Goal: Task Accomplishment & Management: Complete application form

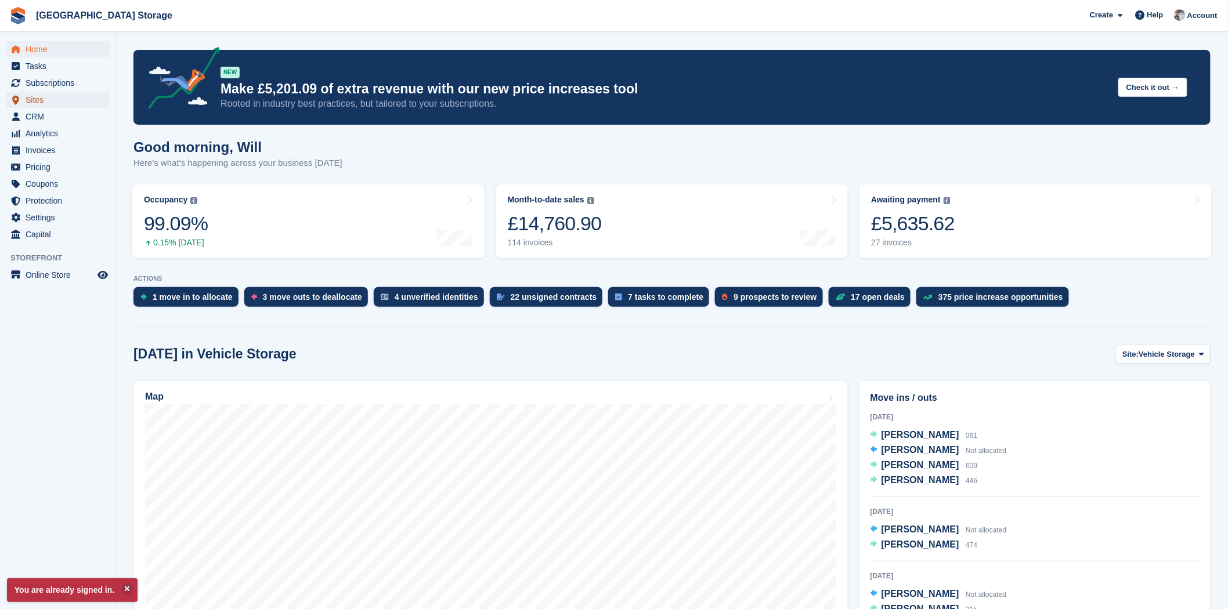
click at [32, 101] on span "Sites" at bounding box center [61, 100] width 70 height 16
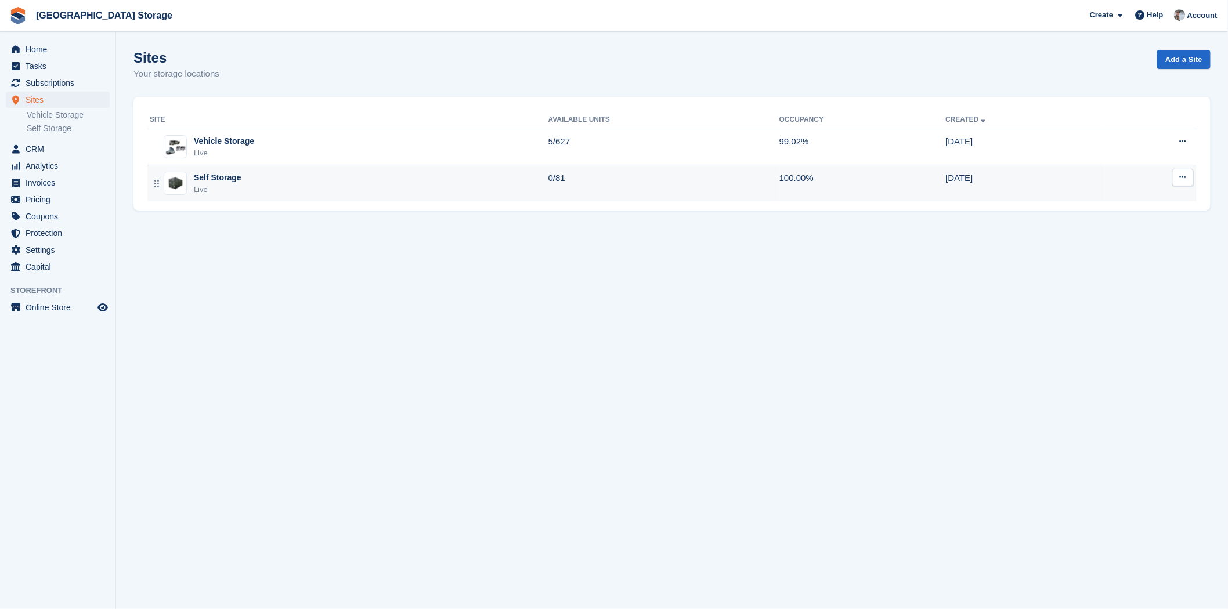
click at [302, 184] on div "Self Storage Live" at bounding box center [349, 184] width 399 height 24
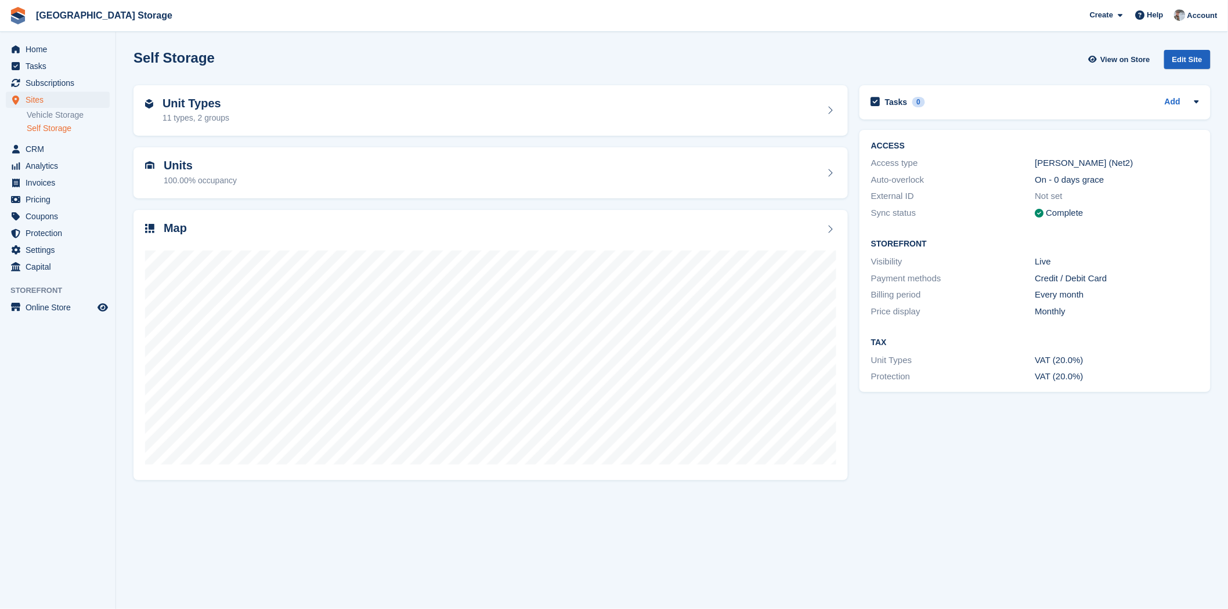
click at [1179, 60] on div "Edit Site" at bounding box center [1187, 59] width 46 height 19
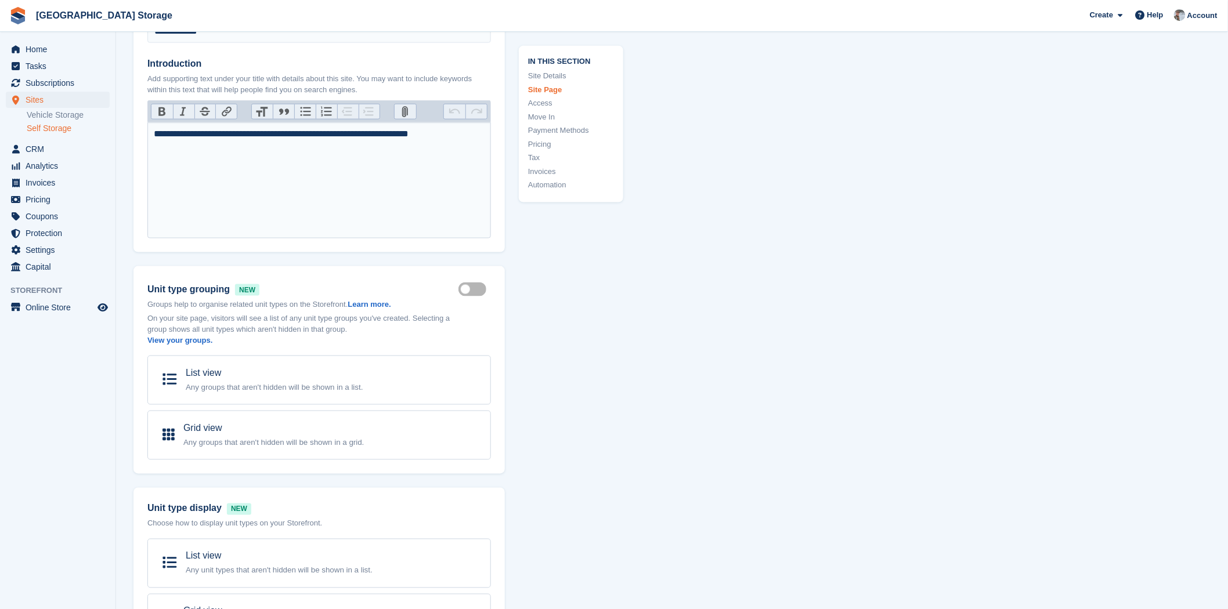
scroll to position [64, 0]
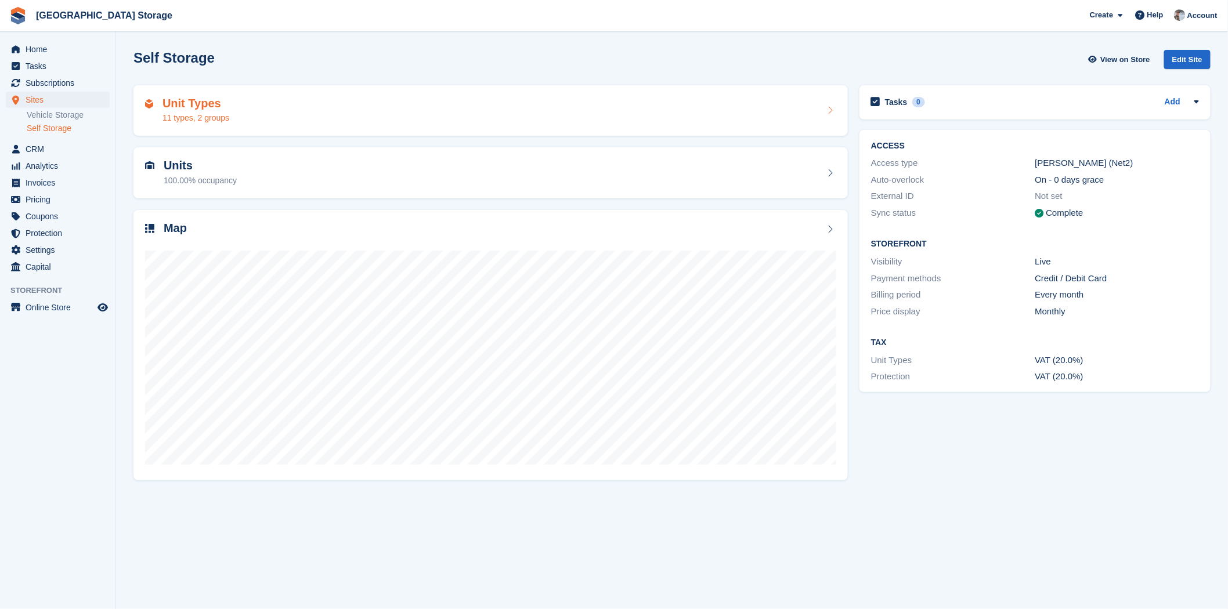
click at [330, 120] on div "Unit Types 11 types, 2 groups" at bounding box center [490, 111] width 691 height 28
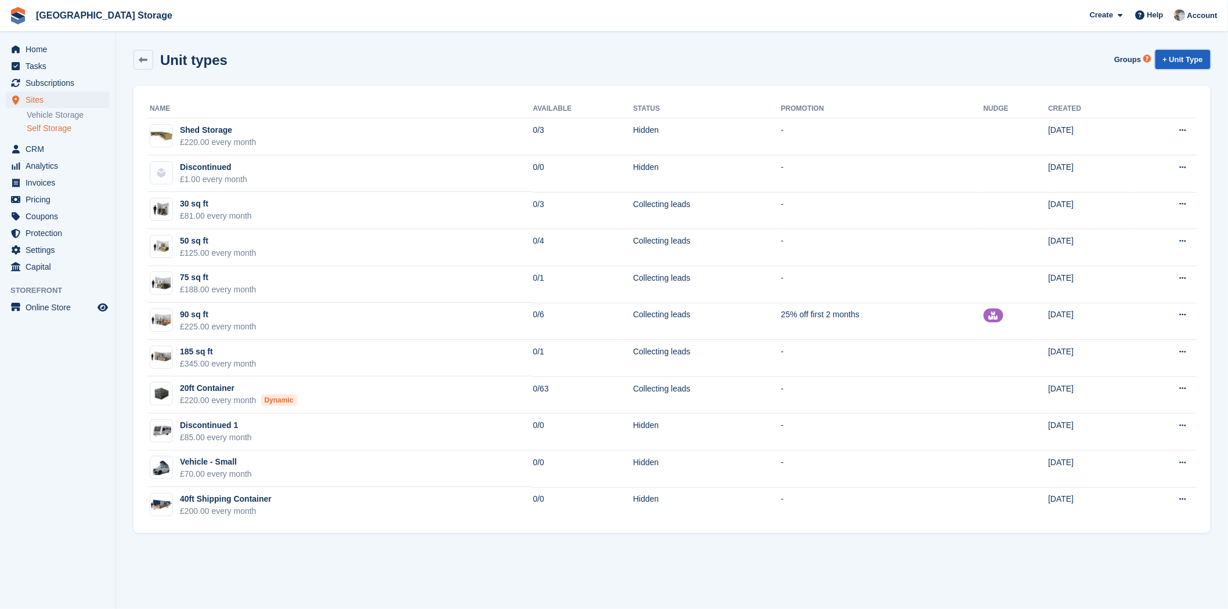
click at [1176, 56] on link "+ Unit Type" at bounding box center [1182, 59] width 55 height 19
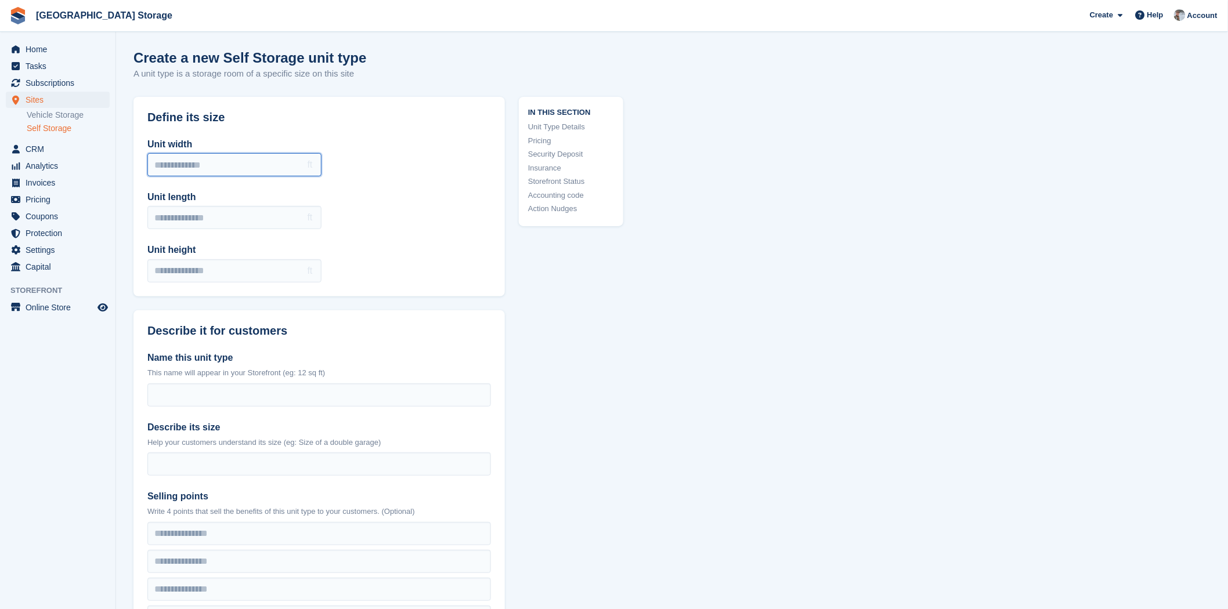
click at [207, 167] on input "Unit width" at bounding box center [234, 164] width 174 height 23
click at [366, 171] on div "Unit width ft Unit length ft Unit height ft" at bounding box center [318, 210] width 371 height 173
click at [247, 172] on input "Unit width" at bounding box center [234, 164] width 174 height 23
type input "*"
click at [189, 218] on input "Unit length" at bounding box center [234, 217] width 174 height 23
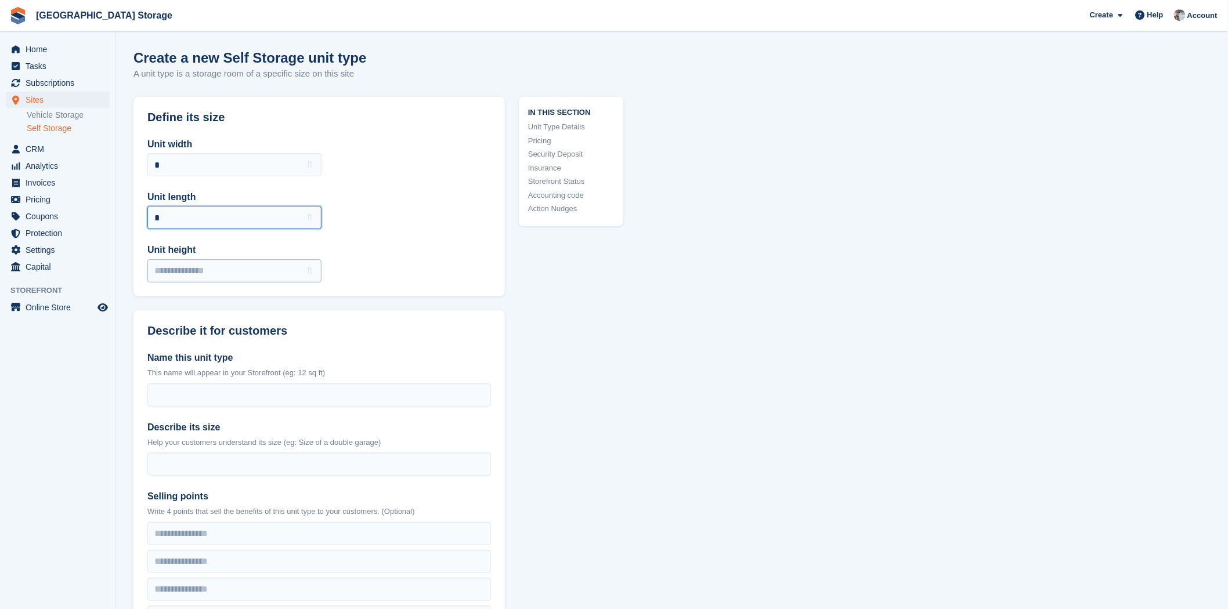
type input "*"
click at [189, 274] on input "Unit height" at bounding box center [234, 270] width 174 height 23
click at [435, 241] on div "Unit width * ft Unit length * ft Unit height *** ft" at bounding box center [318, 210] width 371 height 173
click at [184, 269] on input "***" at bounding box center [234, 270] width 174 height 23
type input "*"
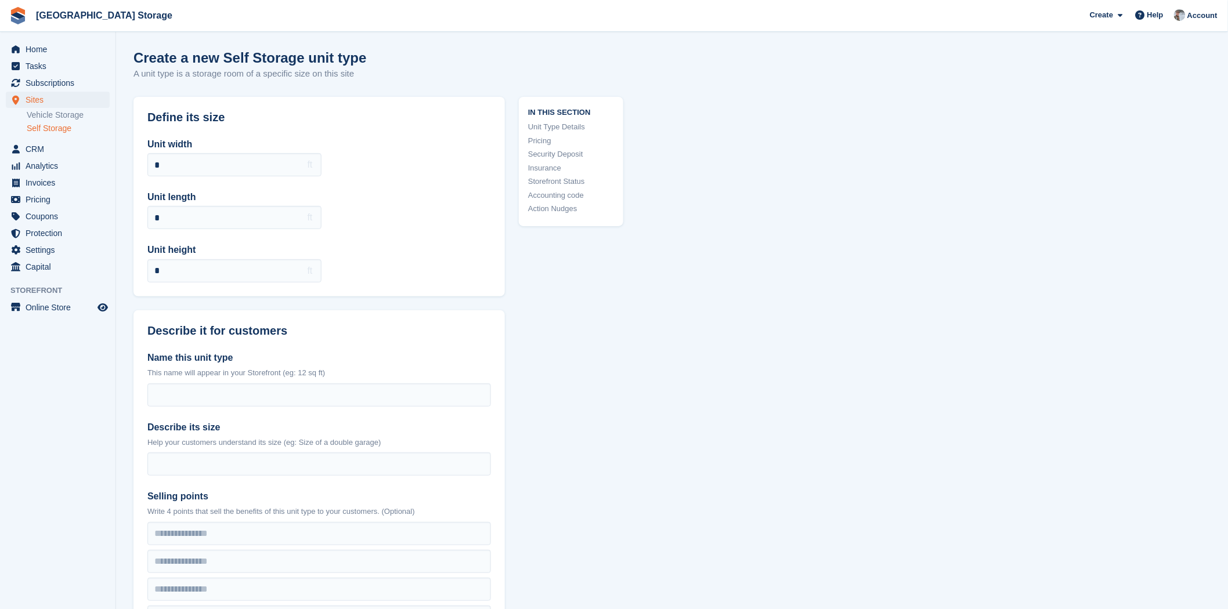
click at [440, 255] on div "Unit width * ft Unit length * ft Unit height * ft" at bounding box center [318, 210] width 371 height 173
click at [192, 265] on input "*" at bounding box center [234, 270] width 174 height 23
type input "*"
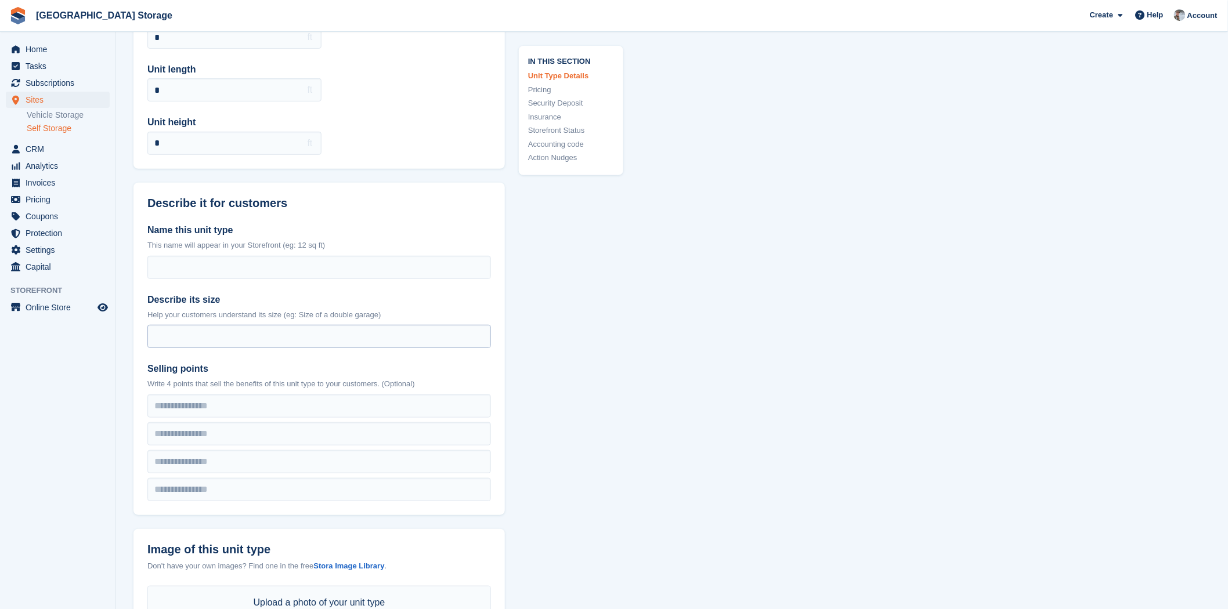
scroll to position [129, 0]
click at [232, 270] on input "Name this unit type" at bounding box center [318, 266] width 343 height 23
type input "********"
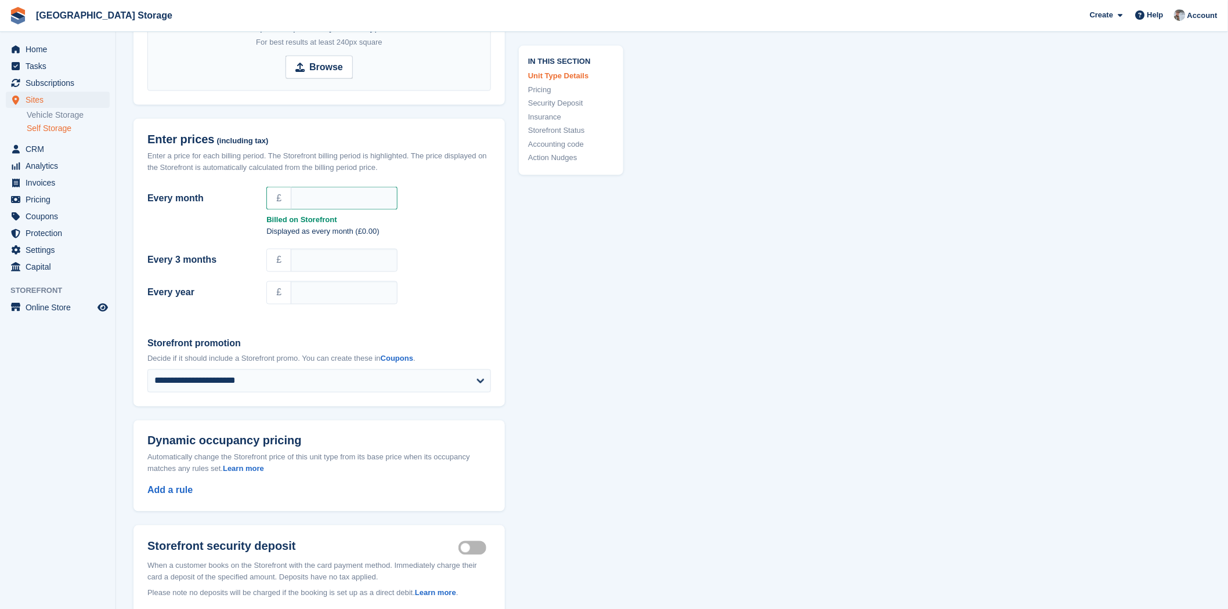
scroll to position [709, 0]
